Goal: Find specific page/section: Find specific page/section

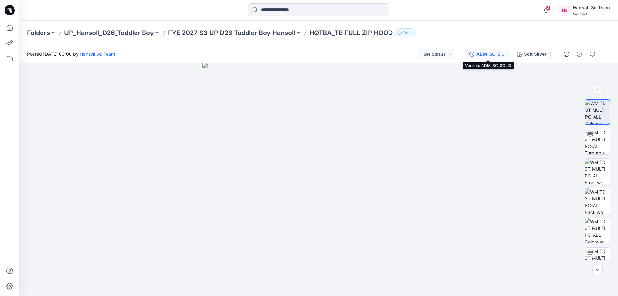
click at [497, 58] on button "ADM_SC_SOLID" at bounding box center [487, 54] width 45 height 10
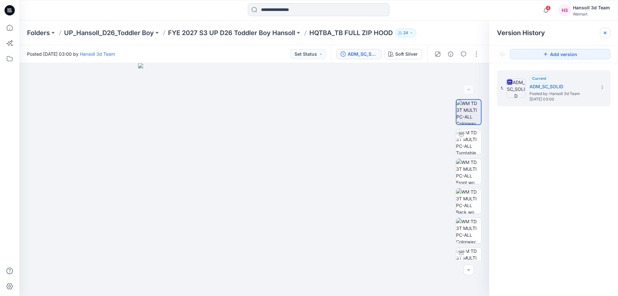
click at [608, 33] on div at bounding box center [605, 33] width 10 height 10
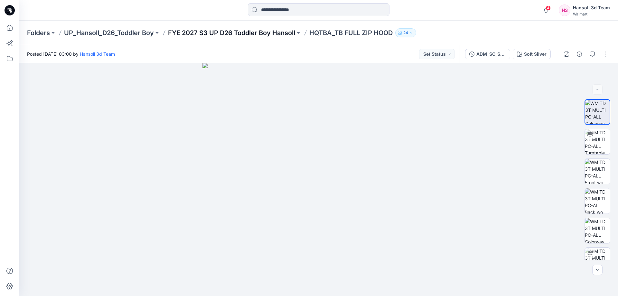
click at [247, 33] on p "FYE 2027 S3 UP D26 Toddler Boy Hansoll" at bounding box center [231, 32] width 127 height 9
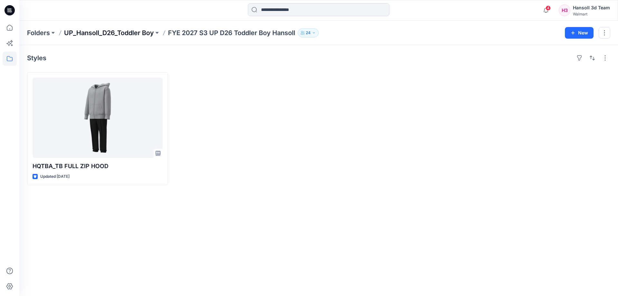
click at [90, 31] on p "UP_Hansoll_D26_Toddler Boy" at bounding box center [109, 32] width 90 height 9
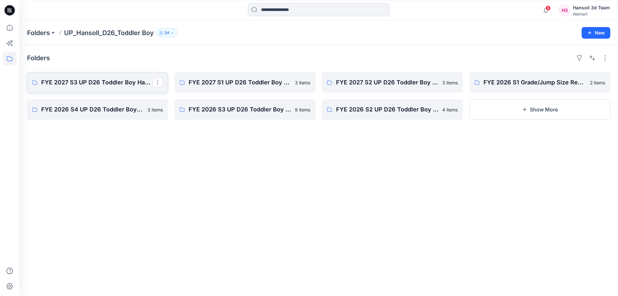
click at [106, 83] on p "FYE 2027 S3 UP D26 Toddler Boy Hansoll" at bounding box center [96, 82] width 111 height 9
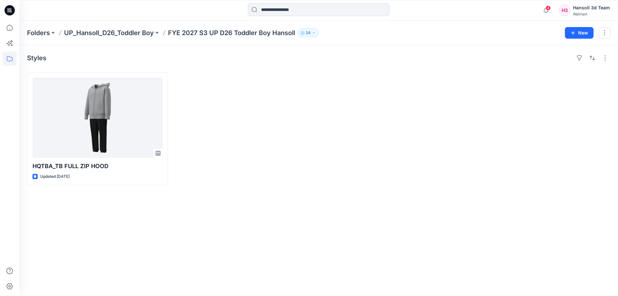
click at [360, 124] on div at bounding box center [392, 128] width 141 height 113
